Goal: Task Accomplishment & Management: Manage account settings

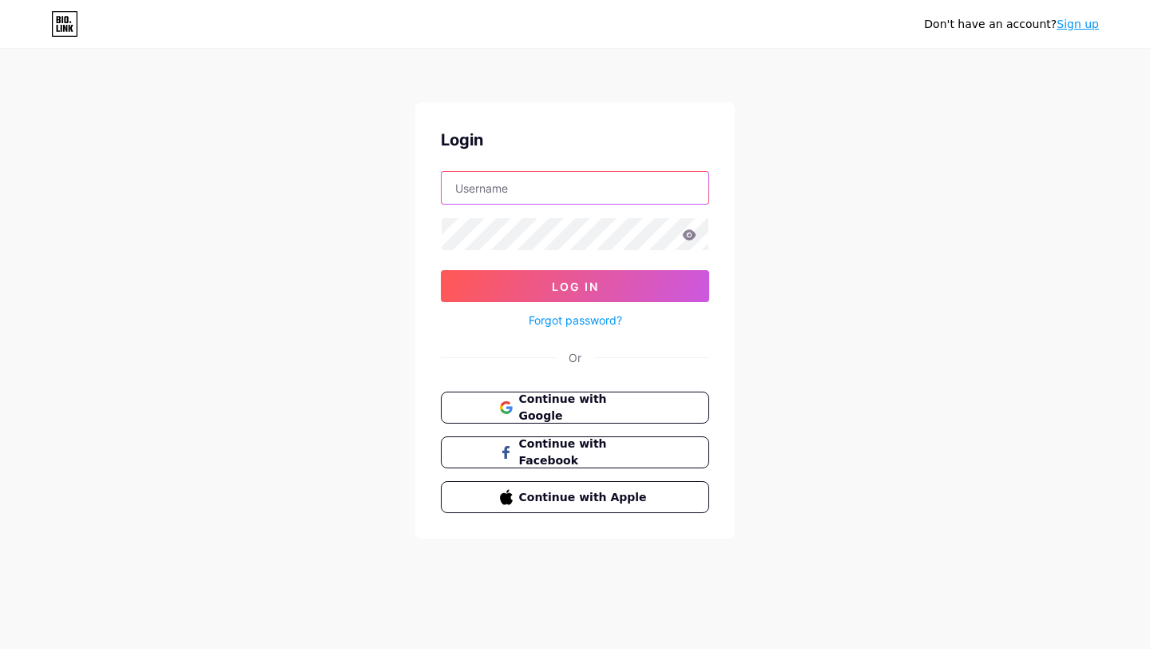
click at [600, 200] on input "text" at bounding box center [575, 188] width 267 height 32
click at [592, 400] on span "Continue with Google" at bounding box center [584, 408] width 133 height 34
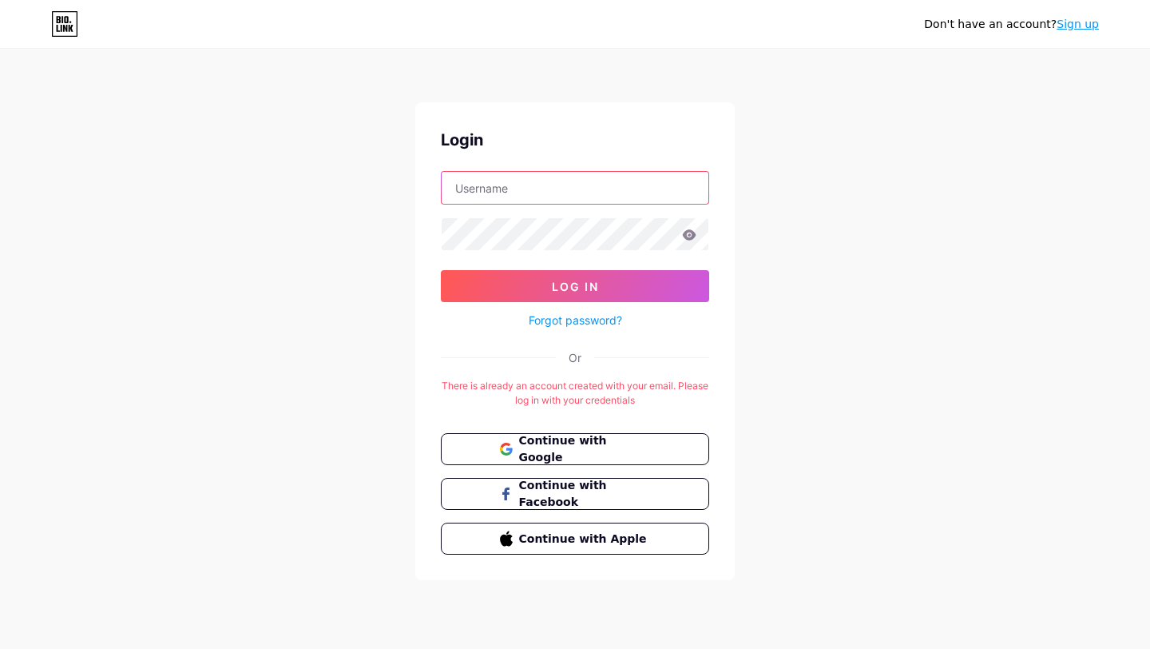
click at [581, 175] on input "text" at bounding box center [575, 188] width 267 height 32
type input "[EMAIL_ADDRESS][DOMAIN_NAME]"
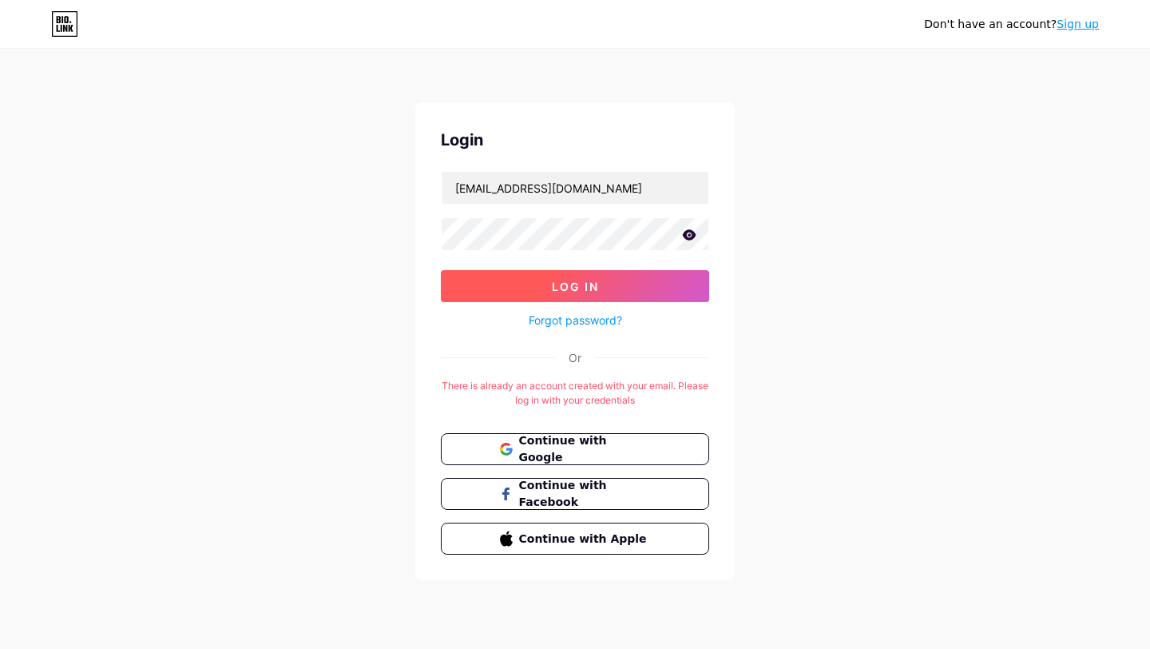
click at [578, 280] on span "Log In" at bounding box center [575, 287] width 47 height 14
drag, startPoint x: 490, startPoint y: 152, endPoint x: 442, endPoint y: 153, distance: 47.9
click at [441, 153] on div "Login [EMAIL_ADDRESS][DOMAIN_NAME] Log In Forgot password? Or There is already …" at bounding box center [575, 341] width 320 height 478
drag, startPoint x: 484, startPoint y: 138, endPoint x: 448, endPoint y: 140, distance: 36.0
click at [448, 139] on div "Login" at bounding box center [575, 140] width 268 height 24
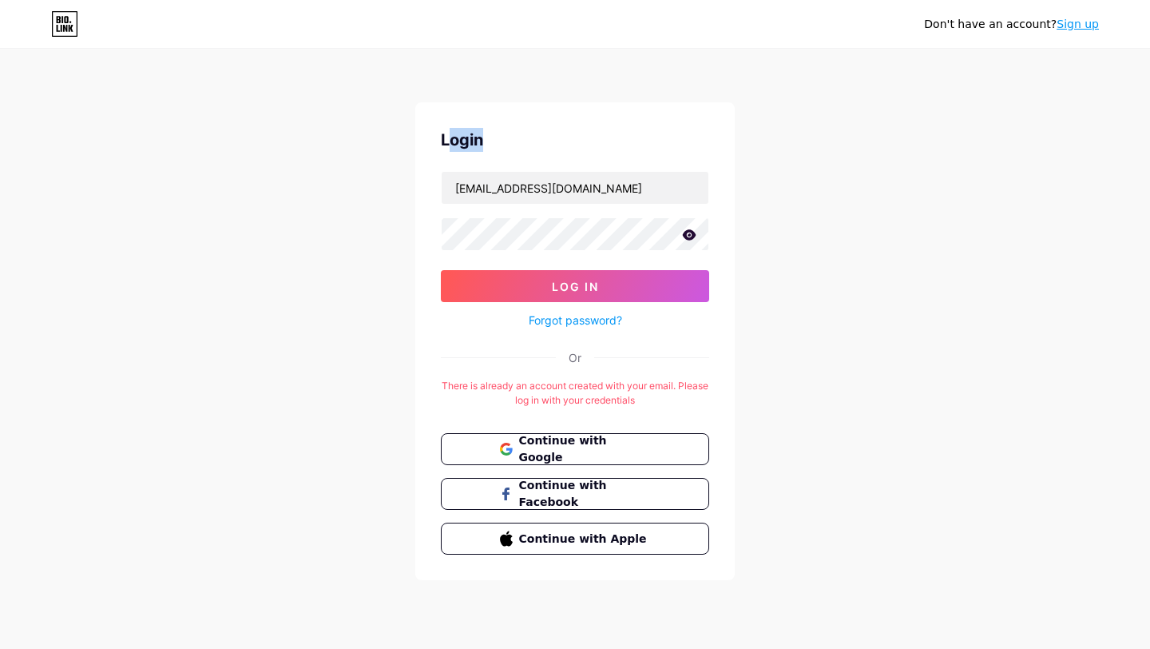
click at [448, 140] on div "Login" at bounding box center [575, 140] width 268 height 24
drag, startPoint x: 474, startPoint y: 138, endPoint x: 445, endPoint y: 139, distance: 28.8
click at [445, 139] on div "Login" at bounding box center [575, 140] width 268 height 24
click at [487, 141] on div "Login" at bounding box center [575, 140] width 268 height 24
click at [588, 285] on span "Log In" at bounding box center [575, 287] width 47 height 14
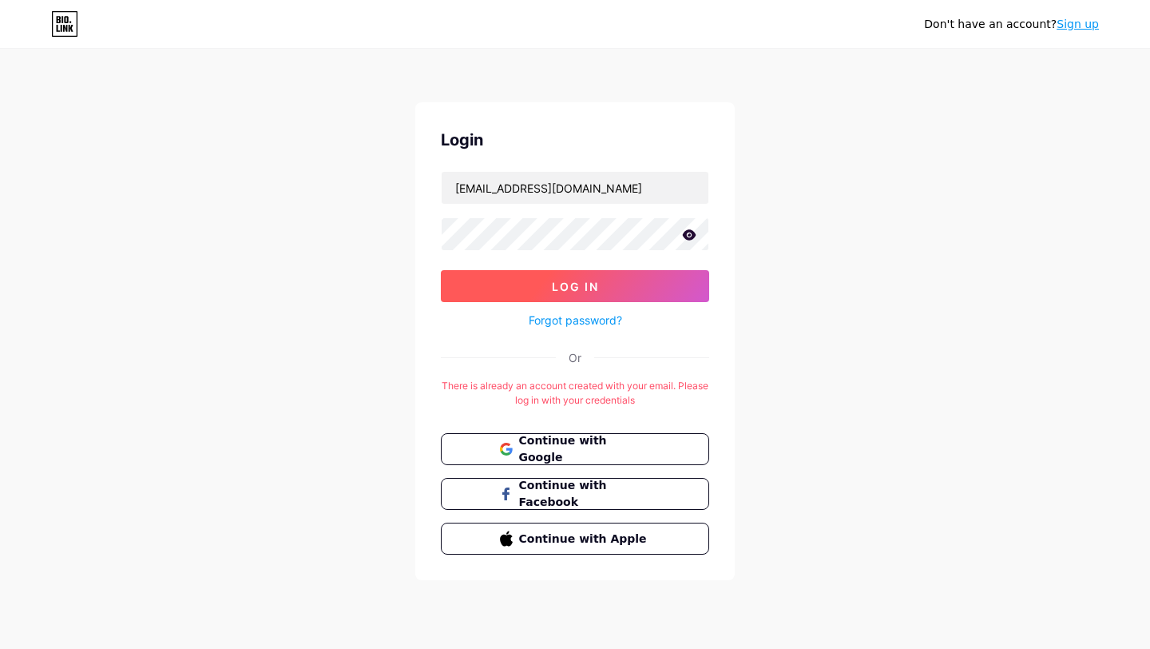
click at [576, 283] on span "Log In" at bounding box center [575, 287] width 47 height 14
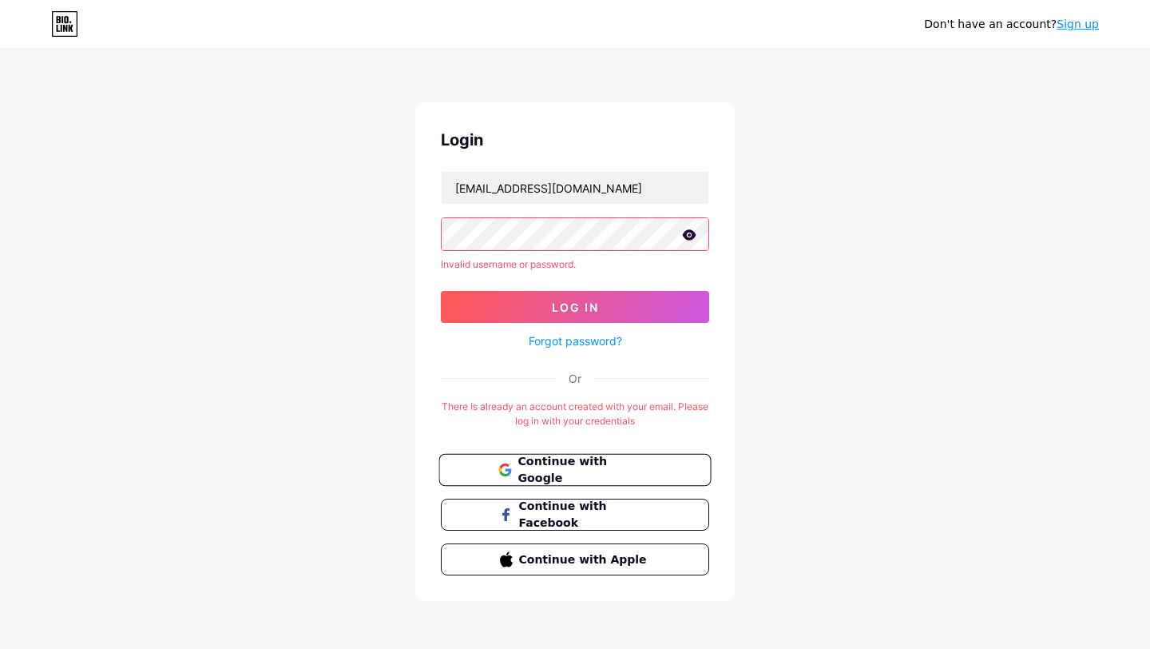
click at [612, 458] on button "Continue with Google" at bounding box center [575, 470] width 272 height 33
click at [607, 470] on span "Continue with Google" at bounding box center [584, 470] width 133 height 34
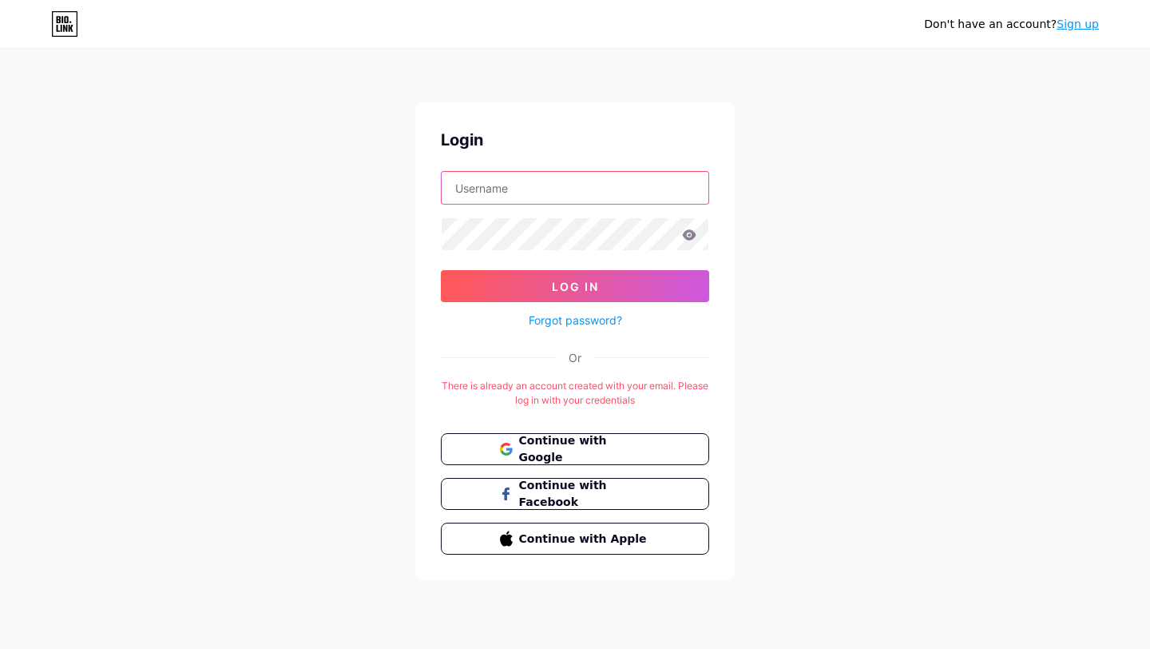
click at [542, 197] on input "text" at bounding box center [575, 188] width 267 height 32
type input "[EMAIL_ADDRESS][DOMAIN_NAME]"
click at [601, 264] on form "[EMAIL_ADDRESS][DOMAIN_NAME] Log In Forgot password?" at bounding box center [575, 250] width 268 height 159
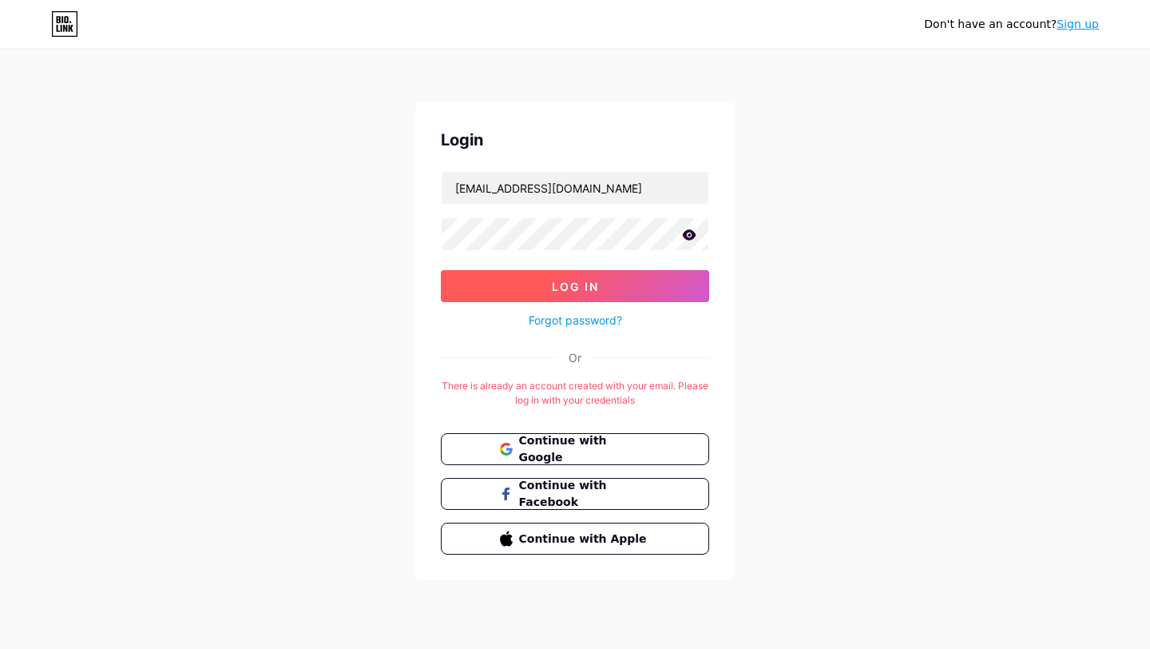
click at [601, 281] on button "Log In" at bounding box center [575, 286] width 268 height 32
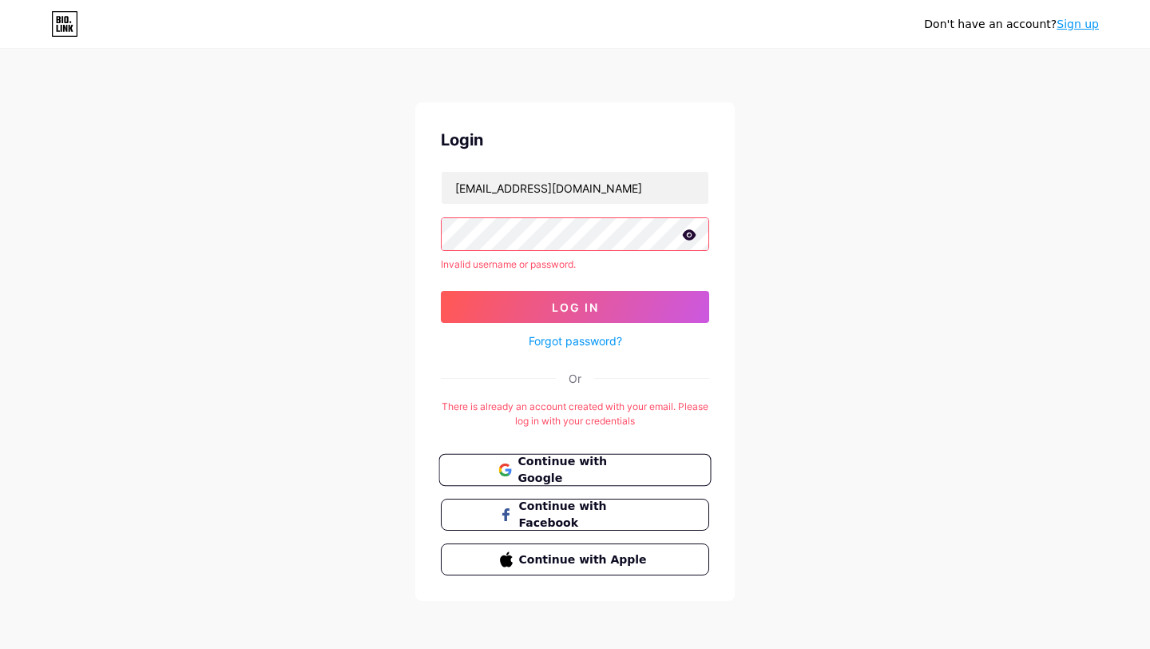
click at [602, 455] on button "Continue with Google" at bounding box center [575, 470] width 272 height 33
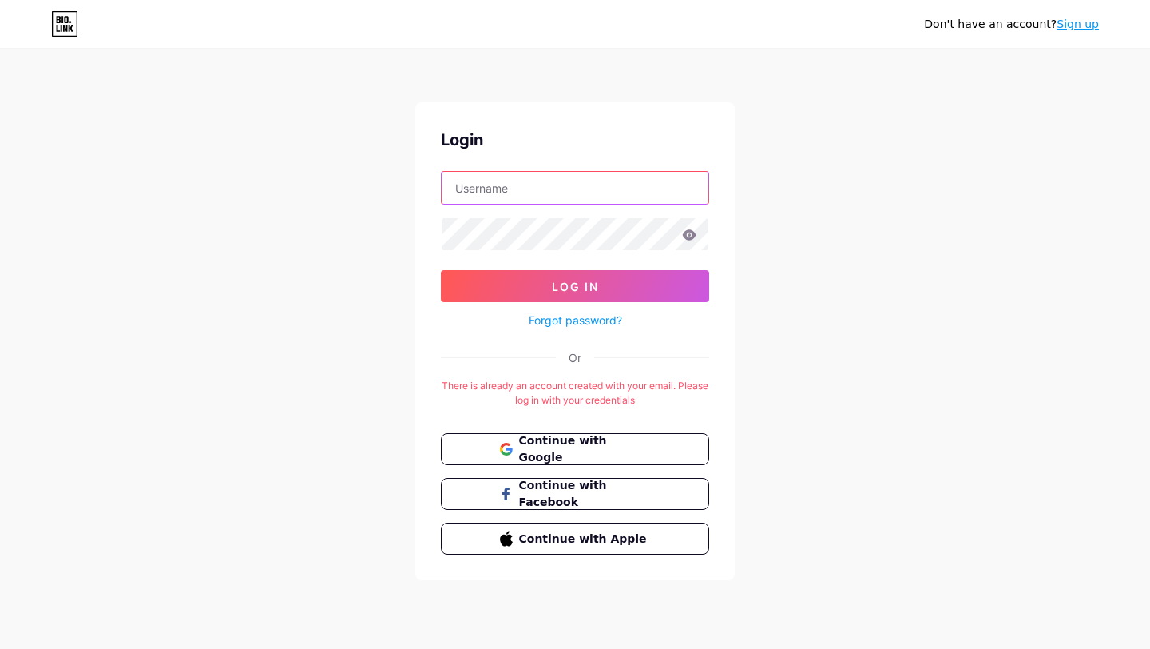
click at [549, 186] on input "text" at bounding box center [575, 188] width 267 height 32
type input "[EMAIL_ADDRESS][DOMAIN_NAME]"
